Goal: Task Accomplishment & Management: Manage account settings

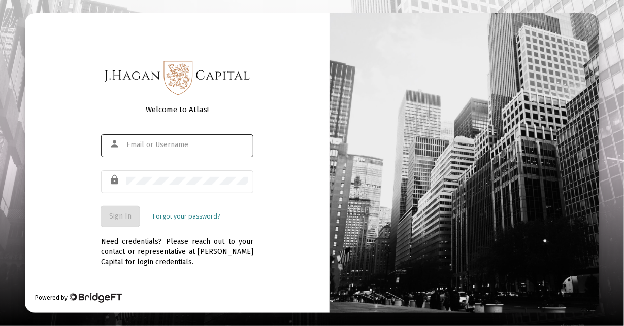
drag, startPoint x: 158, startPoint y: 141, endPoint x: 140, endPoint y: 147, distance: 19.3
click at [140, 147] on input "text" at bounding box center [187, 145] width 122 height 8
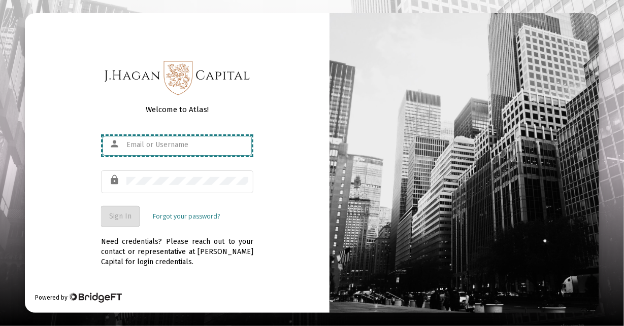
type input "[EMAIL_ADDRESS][DOMAIN_NAME]"
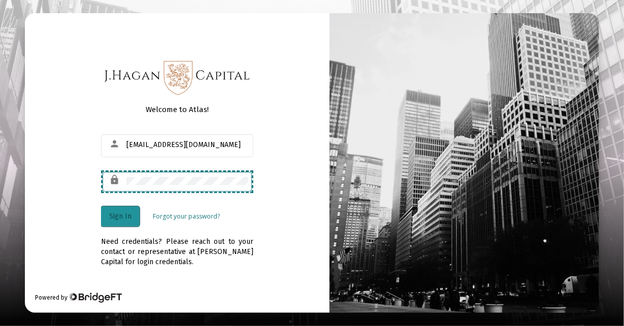
click at [117, 221] on button "Sign In" at bounding box center [120, 217] width 39 height 20
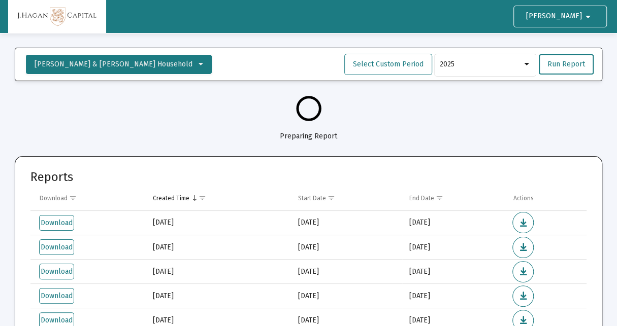
select select "View all"
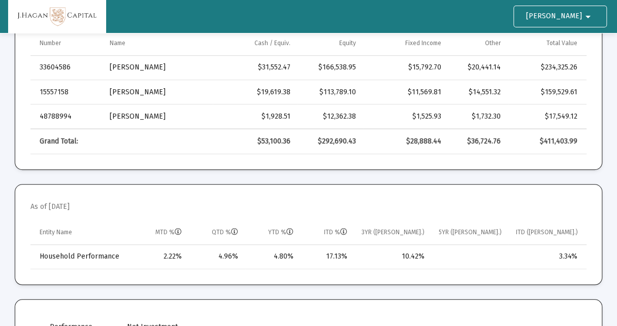
scroll to position [355, 0]
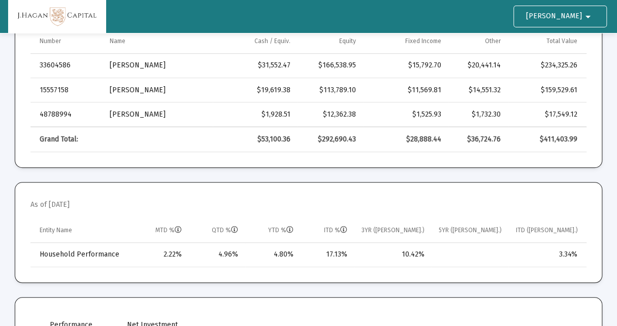
click at [590, 15] on mat-icon "arrow_drop_down" at bounding box center [588, 17] width 12 height 20
click at [587, 16] on div at bounding box center [308, 163] width 617 height 326
click at [587, 17] on mat-icon "arrow_drop_down" at bounding box center [588, 17] width 12 height 20
click at [577, 40] on button "Logout" at bounding box center [575, 43] width 57 height 24
